Goal: Task Accomplishment & Management: Manage account settings

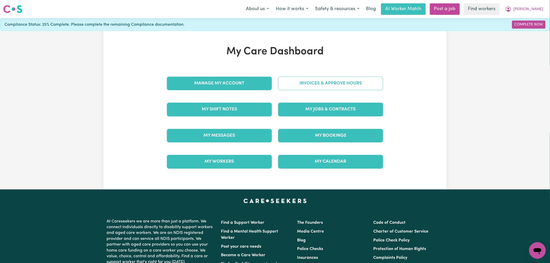
click at [347, 85] on link "Invoices & Approve Hours" at bounding box center [330, 84] width 105 height 14
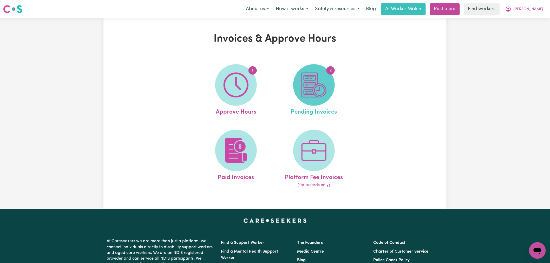
click at [318, 88] on img at bounding box center [313, 84] width 25 height 25
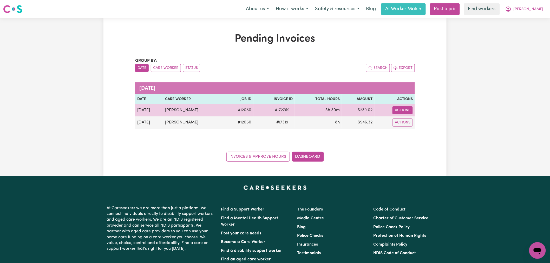
click at [400, 108] on button "Actions" at bounding box center [402, 110] width 20 height 8
click at [420, 122] on link "Download Invoice" at bounding box center [417, 122] width 48 height 10
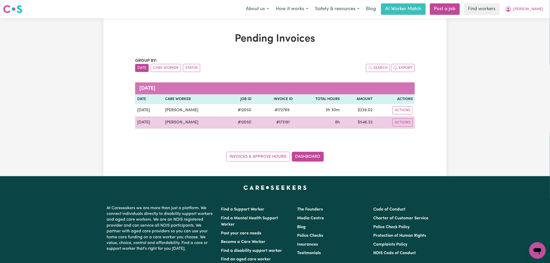
drag, startPoint x: 407, startPoint y: 123, endPoint x: 409, endPoint y: 127, distance: 4.6
click at [407, 123] on button "Actions" at bounding box center [402, 122] width 20 height 8
click at [419, 134] on link "Download Invoice" at bounding box center [417, 134] width 48 height 10
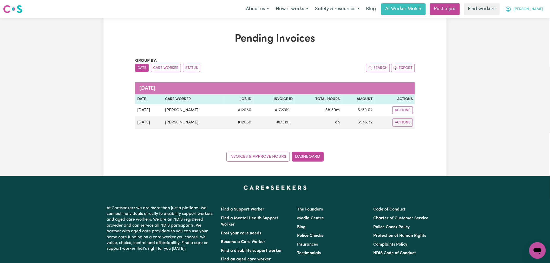
click at [543, 7] on span "[PERSON_NAME]" at bounding box center [528, 9] width 30 height 6
click at [543, 17] on link "My Dashboard" at bounding box center [525, 20] width 41 height 10
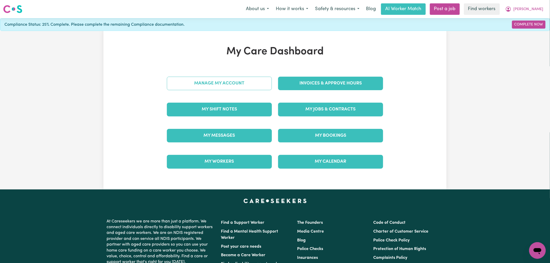
click at [193, 84] on link "Manage My Account" at bounding box center [219, 84] width 105 height 14
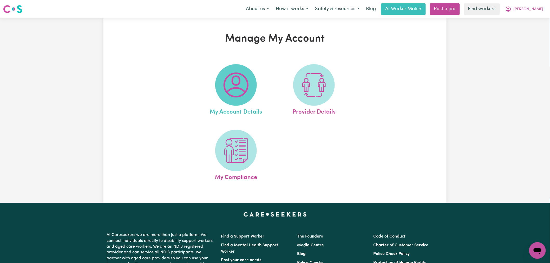
click at [229, 87] on img at bounding box center [235, 84] width 25 height 25
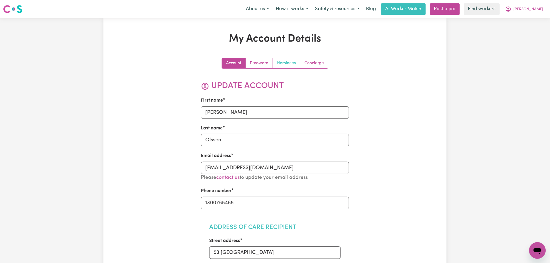
click at [292, 60] on link "Nominees" at bounding box center [286, 63] width 27 height 10
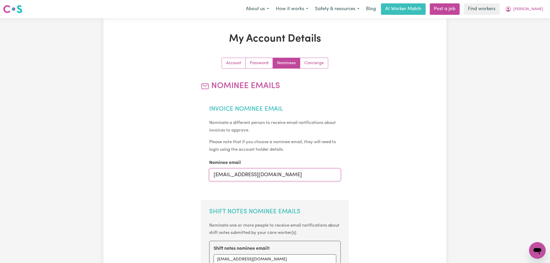
click at [237, 181] on input "[EMAIL_ADDRESS][DOMAIN_NAME]" at bounding box center [275, 175] width 132 height 12
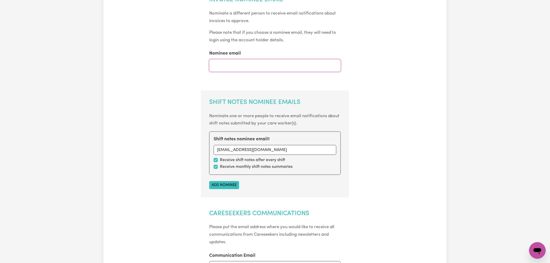
scroll to position [173, 0]
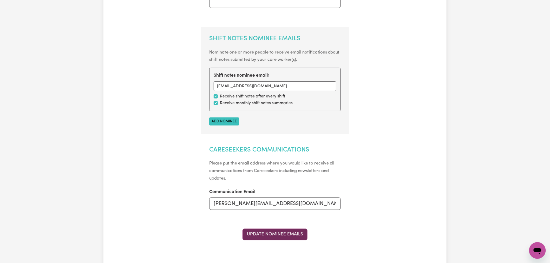
click at [277, 233] on button "Update Nominee Emails" at bounding box center [274, 234] width 65 height 11
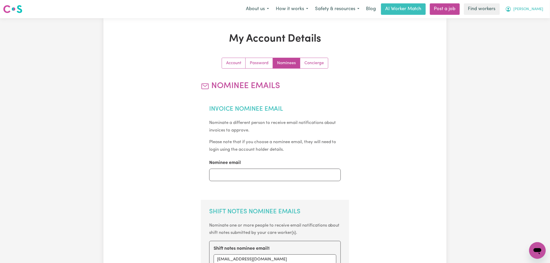
click at [541, 9] on button "[PERSON_NAME]" at bounding box center [524, 9] width 45 height 11
click at [528, 34] on link "Logout" at bounding box center [525, 30] width 41 height 10
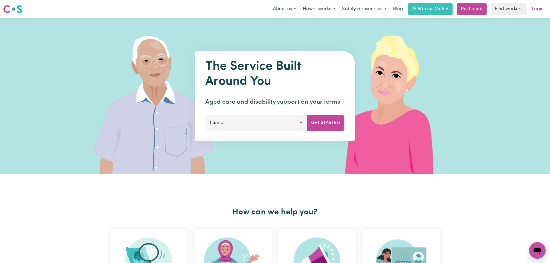
click at [536, 10] on link "Login" at bounding box center [538, 8] width 18 height 11
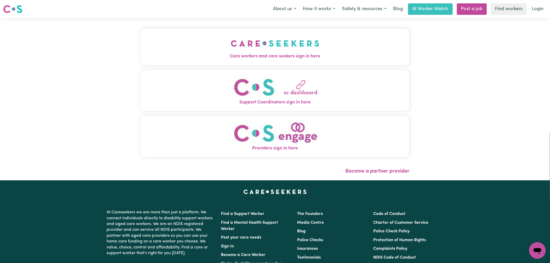
drag, startPoint x: 186, startPoint y: 61, endPoint x: 189, endPoint y: 58, distance: 3.9
click at [186, 60] on button "Care workers and care seekers sign in here" at bounding box center [275, 47] width 269 height 36
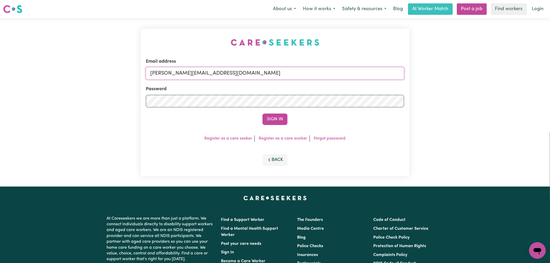
click at [250, 74] on input "[PERSON_NAME][EMAIL_ADDRESS][DOMAIN_NAME]" at bounding box center [275, 73] width 258 height 12
drag, startPoint x: 273, startPoint y: 74, endPoint x: 177, endPoint y: 73, distance: 96.7
click at [177, 73] on input "superuser~[EMAIL_ADDRESS][DOMAIN_NAME]" at bounding box center [275, 73] width 258 height 12
type input "superuser~[EMAIL_ADDRESS][DOMAIN_NAME]"
click at [262, 114] on button "Sign In" at bounding box center [274, 119] width 25 height 11
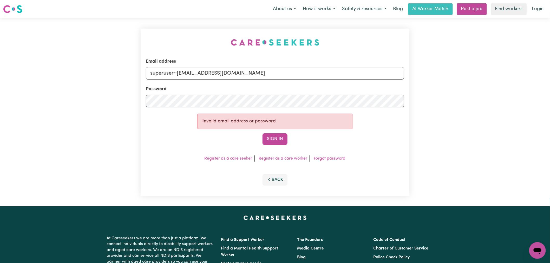
click at [301, 76] on input "superuser~[EMAIL_ADDRESS][DOMAIN_NAME]" at bounding box center [275, 73] width 258 height 12
